Goal: Information Seeking & Learning: Learn about a topic

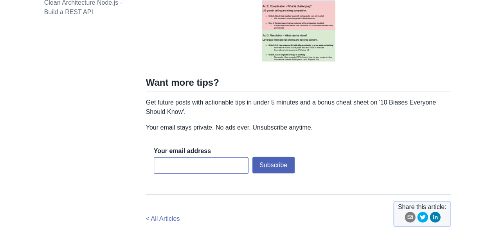
scroll to position [349, 0]
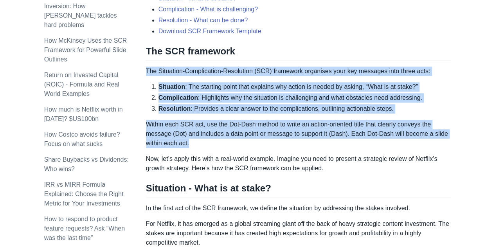
drag, startPoint x: 199, startPoint y: 140, endPoint x: 147, endPoint y: 72, distance: 86.3
copy div "The Situation-Complication-Resolution (SCR) framework organises your key messag…"
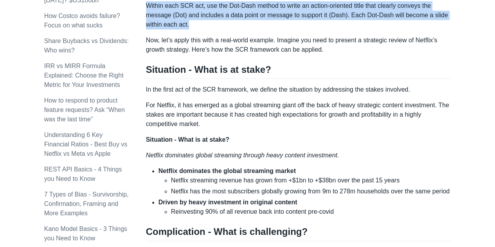
scroll to position [466, 0]
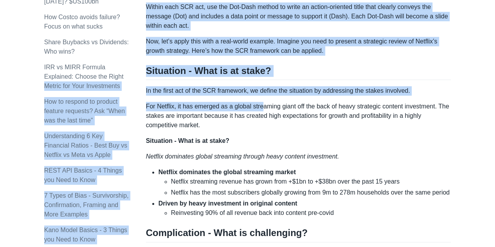
drag, startPoint x: 141, startPoint y: 63, endPoint x: 261, endPoint y: 97, distance: 124.0
click at [263, 98] on div "Topics product (28) finance (28) management (23) engineering (14) marketing (10…" at bounding box center [247, 240] width 407 height 1318
drag, startPoint x: 188, startPoint y: 88, endPoint x: 183, endPoint y: 87, distance: 5.2
click at [188, 88] on p "In the first act of the SCR framework, we define the situation by addressing th…" at bounding box center [298, 90] width 305 height 9
drag, startPoint x: 154, startPoint y: 63, endPoint x: 157, endPoint y: 61, distance: 4.5
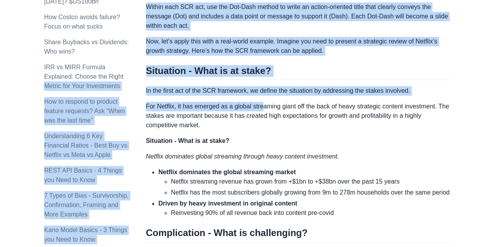
click at [154, 65] on h2 "Situation - What is at stake?" at bounding box center [298, 72] width 305 height 15
click at [153, 47] on p "Now, let’s apply this with a real-world example. Imagine you need to present a …" at bounding box center [298, 46] width 305 height 19
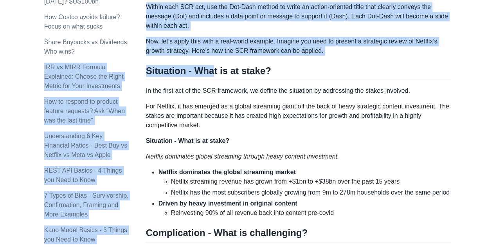
drag, startPoint x: 142, startPoint y: 38, endPoint x: 210, endPoint y: 56, distance: 70.6
click at [210, 56] on div "Topics product (28) finance (28) management (23) engineering (14) marketing (10…" at bounding box center [247, 240] width 407 height 1318
click at [210, 58] on div "Top consulting firms like McKinsey use the SCR (Situation-Complication-Resoluti…" at bounding box center [298, 204] width 305 height 1065
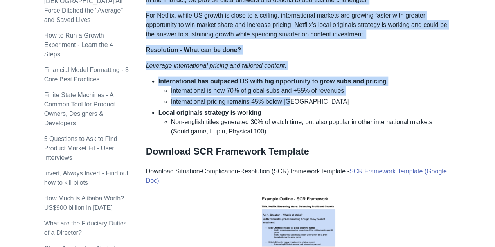
scroll to position [897, 0]
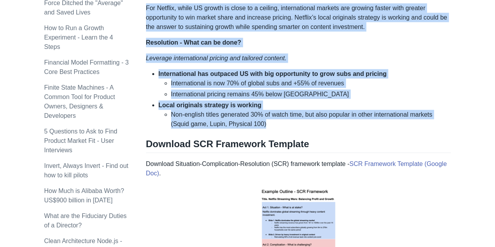
drag, startPoint x: 148, startPoint y: 41, endPoint x: 301, endPoint y: 125, distance: 174.5
copy div "lo, ips’d sitam cons adip e sedd-eiusm tempori. Utlabor etd magn al enimadm v q…"
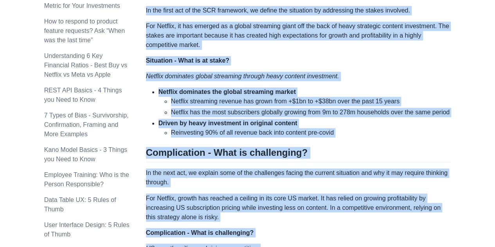
scroll to position [545, 0]
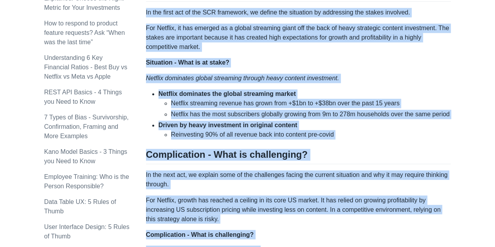
click at [216, 84] on div "Top consulting firms like McKinsey use the SCR (Situation-Complication-Resoluti…" at bounding box center [298, 126] width 305 height 1065
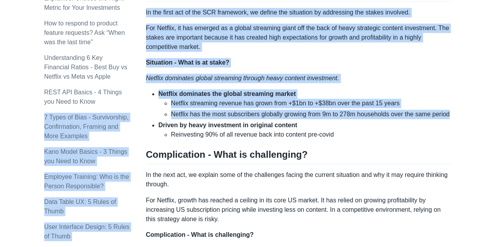
drag, startPoint x: 145, startPoint y: 94, endPoint x: 312, endPoint y: 125, distance: 170.5
click at [312, 125] on div "Topics product (28) finance (28) management (23) engineering (14) marketing (10…" at bounding box center [247, 162] width 407 height 1318
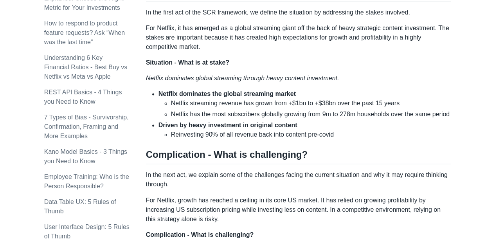
click at [321, 130] on li "Reinvesting 90% of all revenue back into content pre-covid" at bounding box center [311, 134] width 280 height 9
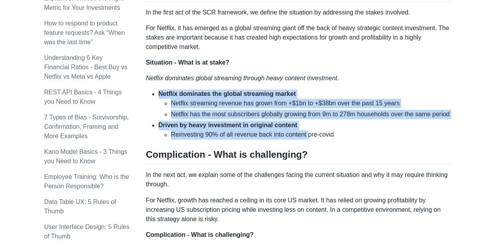
drag, startPoint x: 308, startPoint y: 129, endPoint x: 157, endPoint y: 96, distance: 154.7
click at [157, 96] on ul "Netflix dominates the global streaming market Netflix streaming revenue has gro…" at bounding box center [298, 114] width 305 height 50
click at [233, 122] on strong "Driven by heavy investment in original content" at bounding box center [228, 125] width 139 height 7
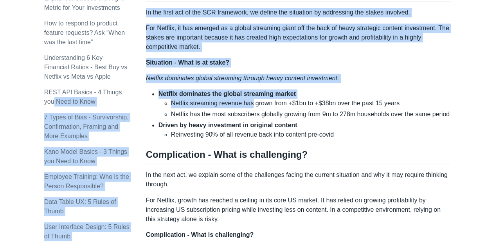
drag, startPoint x: 141, startPoint y: 78, endPoint x: 316, endPoint y: 135, distance: 184.4
click at [260, 108] on div "Topics product (28) finance (28) management (23) engineering (14) marketing (10…" at bounding box center [247, 162] width 407 height 1318
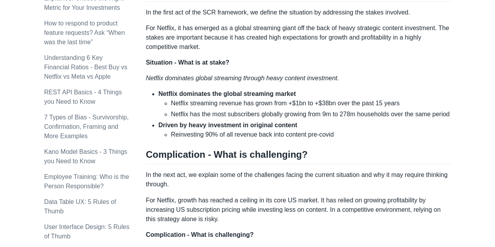
click at [316, 135] on li "Reinvesting 90% of all revenue back into content pre-covid" at bounding box center [311, 134] width 280 height 9
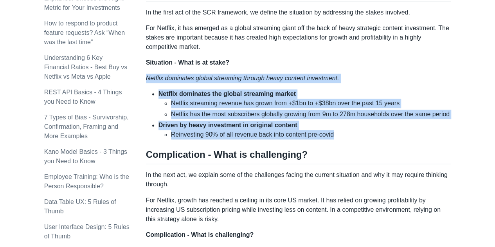
drag, startPoint x: 317, startPoint y: 131, endPoint x: 146, endPoint y: 79, distance: 179.2
click at [146, 79] on div "Top consulting firms like McKinsey use the SCR (Situation-Complication-Resoluti…" at bounding box center [298, 126] width 305 height 1065
copy div "Netflix dominates global streaming through heavy content investment. Netflix do…"
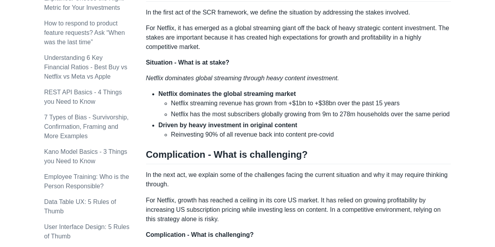
click at [162, 59] on strong "Situation - What is at stake?" at bounding box center [187, 62] width 83 height 7
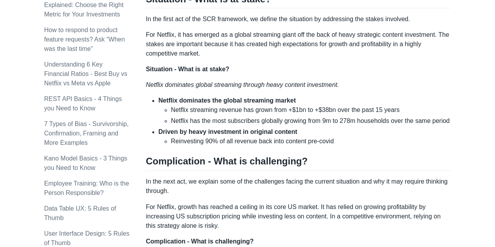
scroll to position [506, 0]
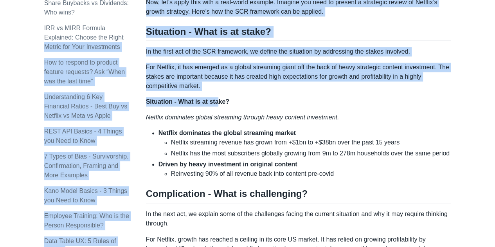
drag, startPoint x: 144, startPoint y: 27, endPoint x: 219, endPoint y: 100, distance: 104.1
click at [219, 100] on div "Topics product (28) finance (28) management (23) engineering (14) marketing (10…" at bounding box center [247, 201] width 407 height 1318
click at [202, 99] on strong "Situation - What is at stake?" at bounding box center [187, 101] width 83 height 7
click at [152, 41] on div "Top consulting firms like McKinsey use the SCR (Situation-Complication-Resoluti…" at bounding box center [298, 165] width 305 height 1065
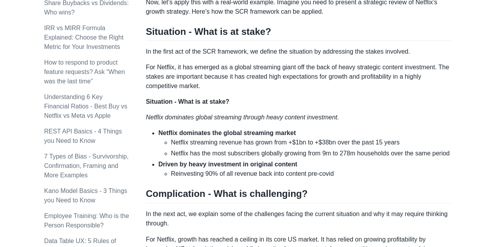
click at [146, 30] on div "Topics product (28) finance (28) management (23) engineering (14) marketing (10…" at bounding box center [247, 201] width 407 height 1318
click at [150, 31] on h2 "Situation - What is at stake?" at bounding box center [298, 33] width 305 height 15
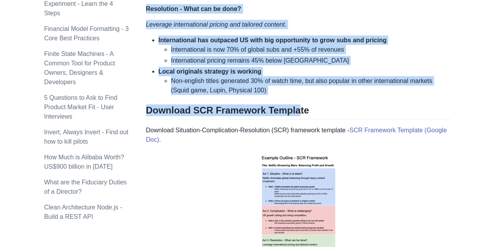
scroll to position [936, 0]
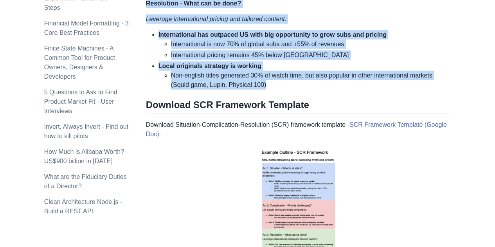
drag, startPoint x: 154, startPoint y: 33, endPoint x: 298, endPoint y: 84, distance: 152.8
copy div "Situation - What is at stake? In the first act of the SCR framework, we define …"
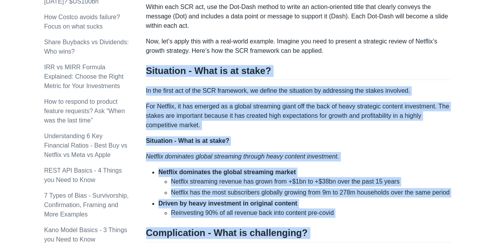
scroll to position [545, 0]
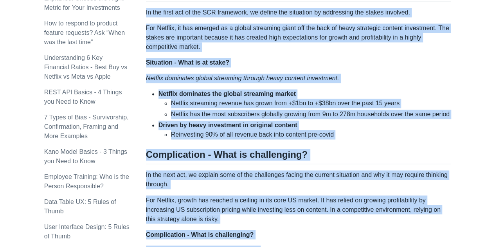
click at [205, 43] on p "For Netflix, it has emerged as a global streaming giant off the back of heavy s…" at bounding box center [298, 37] width 305 height 28
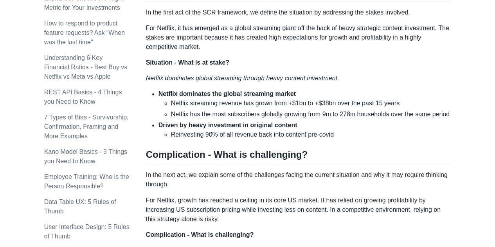
click at [150, 82] on div "Top consulting firms like McKinsey use the SCR (Situation-Complication-Resoluti…" at bounding box center [298, 126] width 305 height 1065
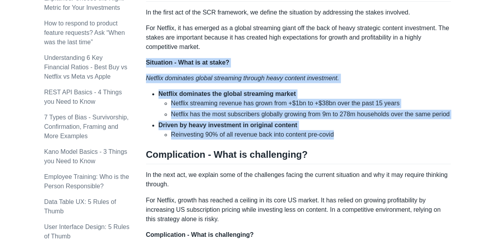
drag, startPoint x: 154, startPoint y: 66, endPoint x: 340, endPoint y: 135, distance: 199.0
click at [340, 135] on div "Top consulting firms like McKinsey use the SCR (Situation-Complication-Resoluti…" at bounding box center [298, 126] width 305 height 1065
copy div "Situation - What is at stake? Netflix dominates global streaming through heavy …"
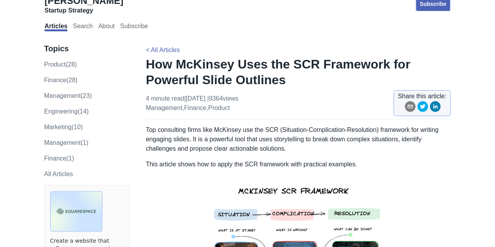
scroll to position [0, 0]
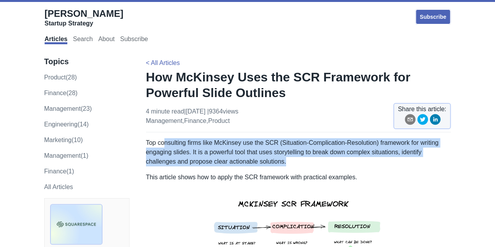
drag, startPoint x: 163, startPoint y: 139, endPoint x: 299, endPoint y: 161, distance: 138.0
click at [299, 161] on p "Top consulting firms like McKinsey use the SCR (Situation-Complication-Resoluti…" at bounding box center [298, 152] width 305 height 28
click at [304, 162] on p "Top consulting firms like McKinsey use the SCR (Situation-Complication-Resoluti…" at bounding box center [298, 152] width 305 height 28
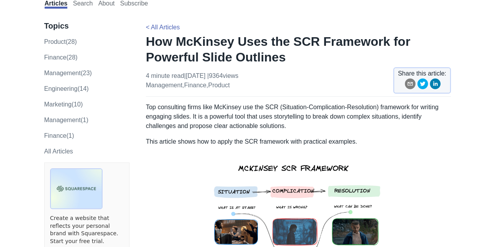
scroll to position [78, 0]
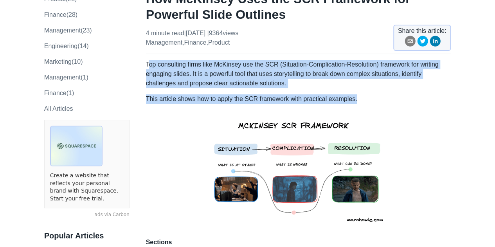
drag, startPoint x: 165, startPoint y: 63, endPoint x: 360, endPoint y: 97, distance: 197.4
click at [360, 96] on p "This article shows how to apply the SCR framework with practical examples." at bounding box center [298, 98] width 305 height 9
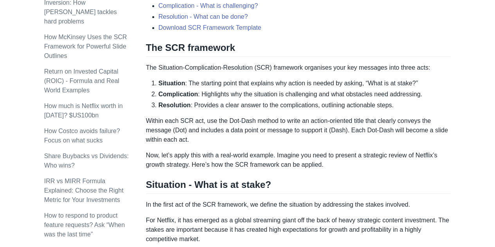
scroll to position [392, 0]
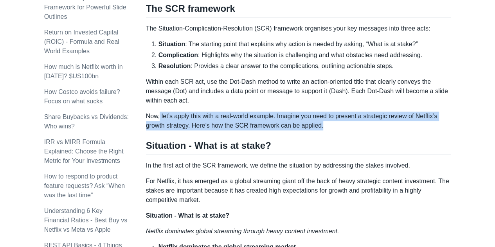
drag, startPoint x: 324, startPoint y: 129, endPoint x: 161, endPoint y: 111, distance: 164.7
click at [161, 112] on p "Now, let’s apply this with a real-world example. Imagine you need to present a …" at bounding box center [298, 121] width 305 height 19
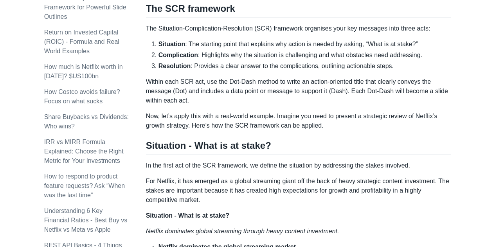
click at [159, 112] on p "Now, let’s apply this with a real-world example. Imagine you need to present a …" at bounding box center [298, 121] width 305 height 19
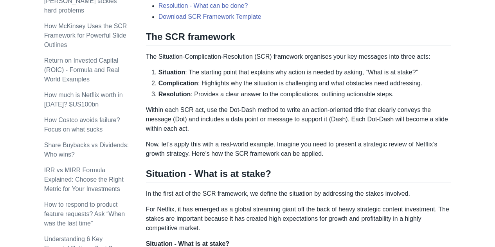
scroll to position [352, 0]
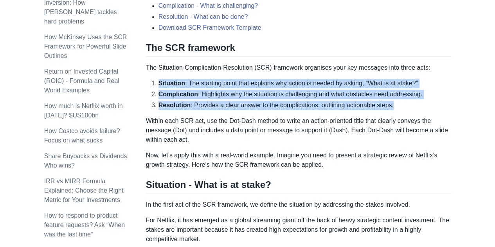
drag, startPoint x: 402, startPoint y: 104, endPoint x: 154, endPoint y: 77, distance: 249.3
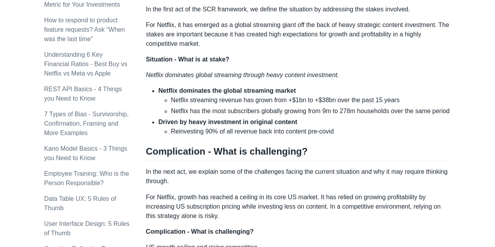
scroll to position [548, 0]
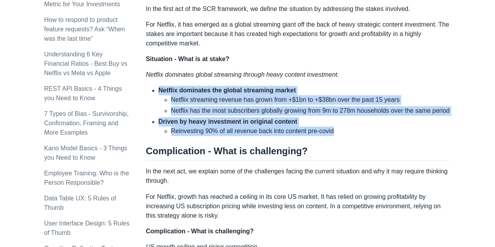
drag, startPoint x: 346, startPoint y: 132, endPoint x: 154, endPoint y: 86, distance: 198.2
click at [154, 86] on ul "Netflix dominates the global streaming market Netflix streaming revenue has gro…" at bounding box center [298, 111] width 305 height 50
copy ul "Netflix dominates the global streaming market Netflix streaming revenue has gro…"
